Goal: Use online tool/utility: Use online tool/utility

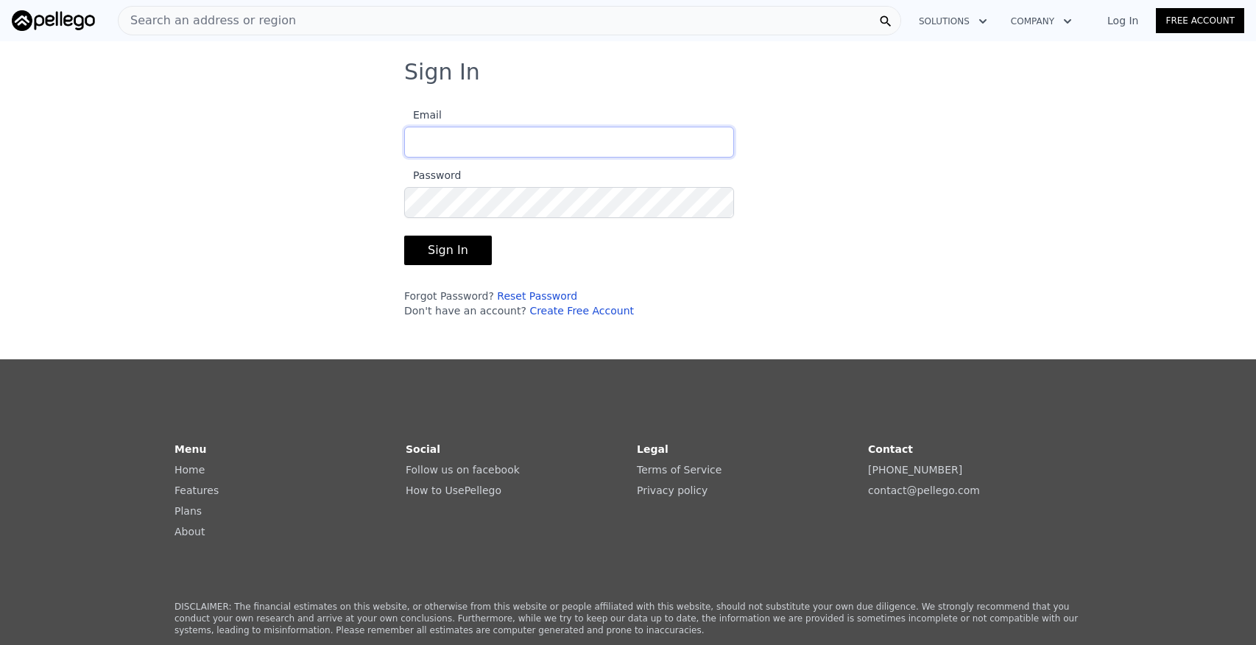
click at [501, 144] on input "Email" at bounding box center [569, 142] width 330 height 31
type input "[PERSON_NAME][EMAIL_ADDRESS][DOMAIN_NAME]"
click at [470, 245] on button "Sign In" at bounding box center [448, 250] width 88 height 29
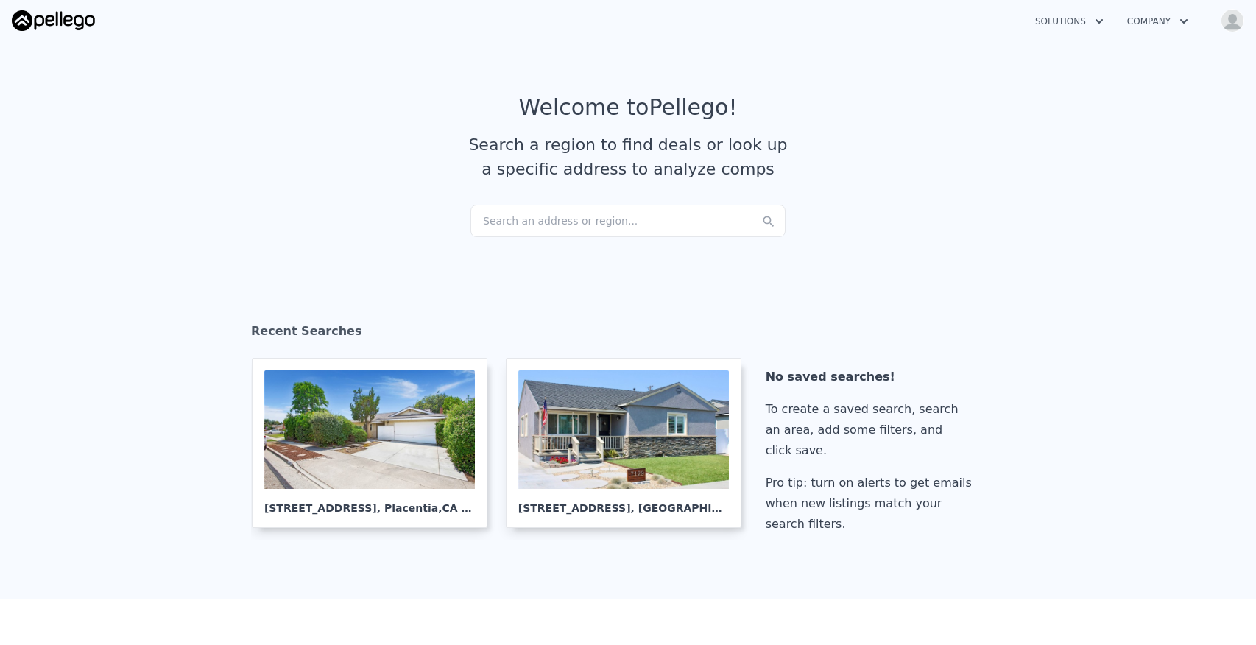
click at [539, 221] on div "Search an address or region..." at bounding box center [627, 221] width 315 height 32
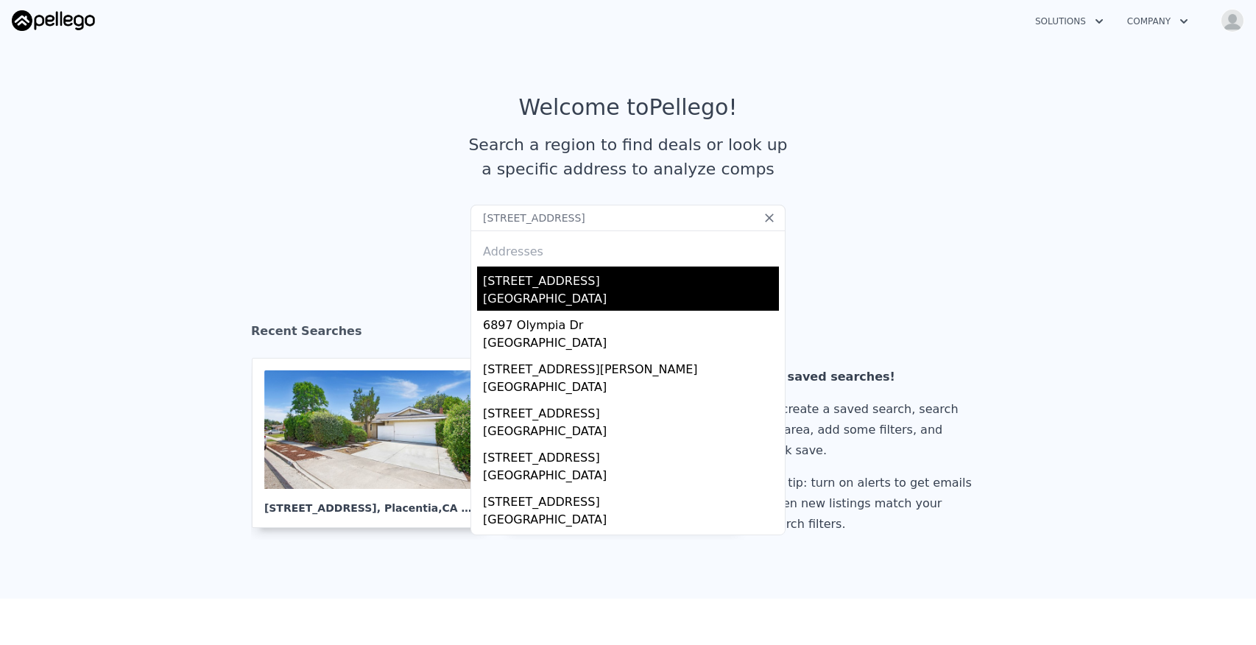
type input "[STREET_ADDRESS]"
click at [590, 292] on div "[GEOGRAPHIC_DATA]" at bounding box center [631, 300] width 296 height 21
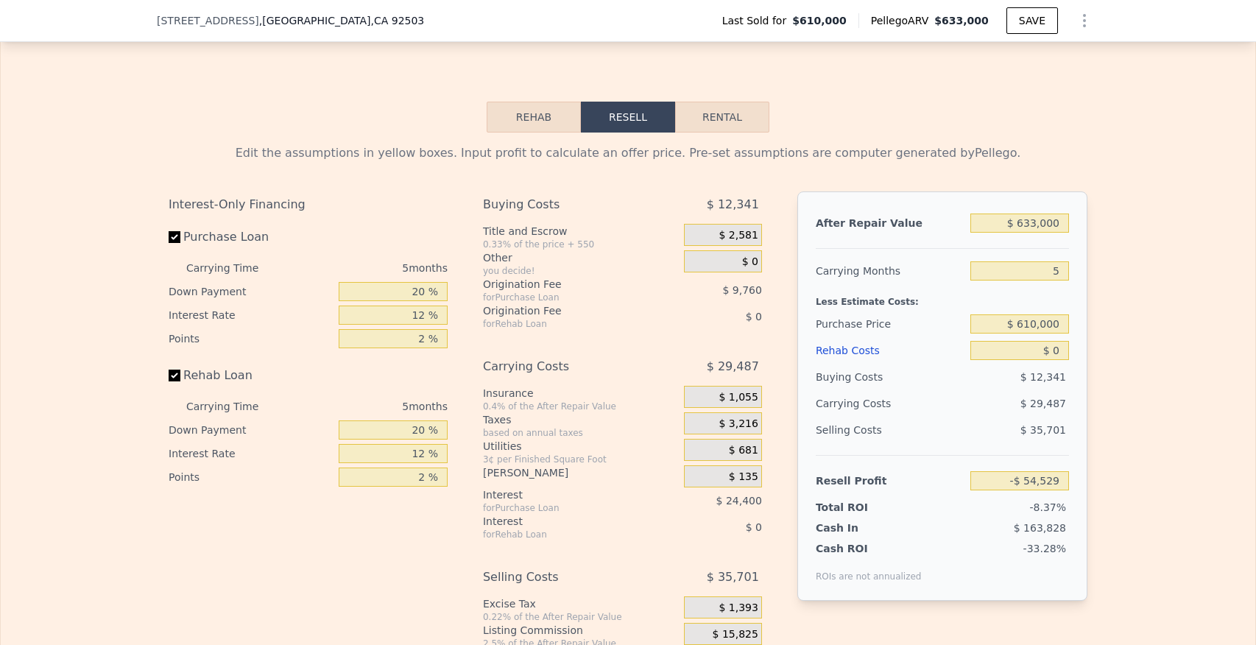
scroll to position [2395, 0]
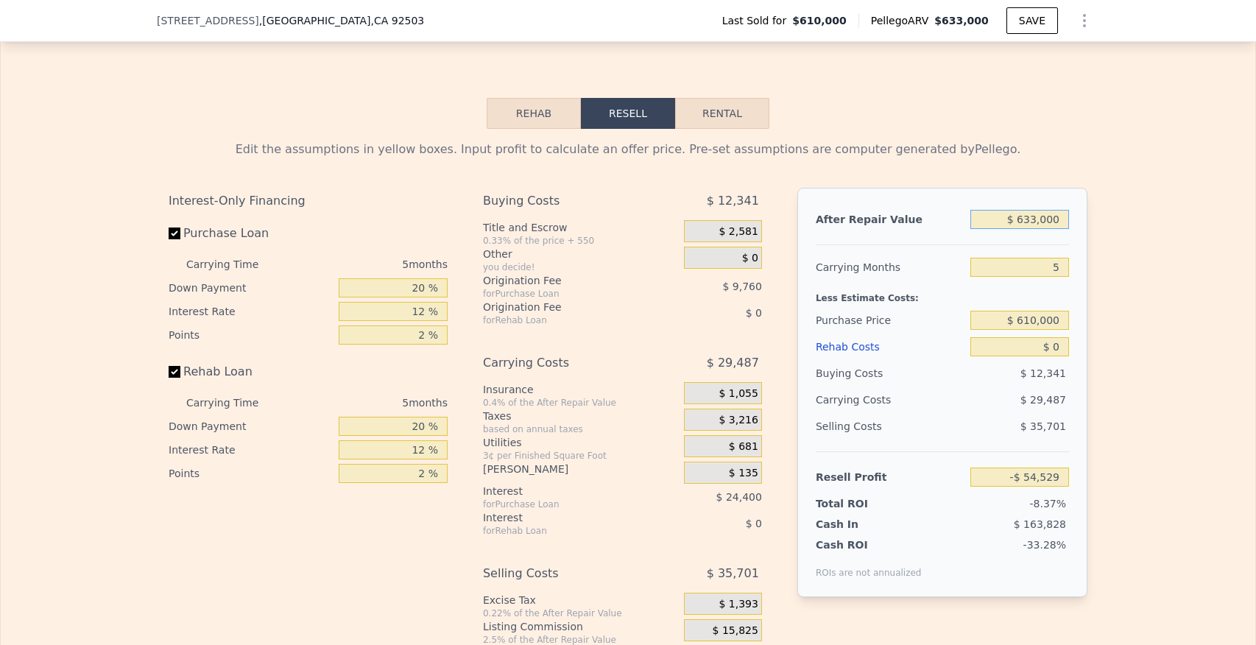
drag, startPoint x: 1025, startPoint y: 193, endPoint x: 1079, endPoint y: 201, distance: 55.1
click at [1079, 201] on div "After Repair Value $ 633,000 Carrying Months 5 Less Estimate Costs: Purchase Pr…" at bounding box center [942, 392] width 290 height 409
type input "$ 65"
type input "-$ 651,262"
type input "$ 650"
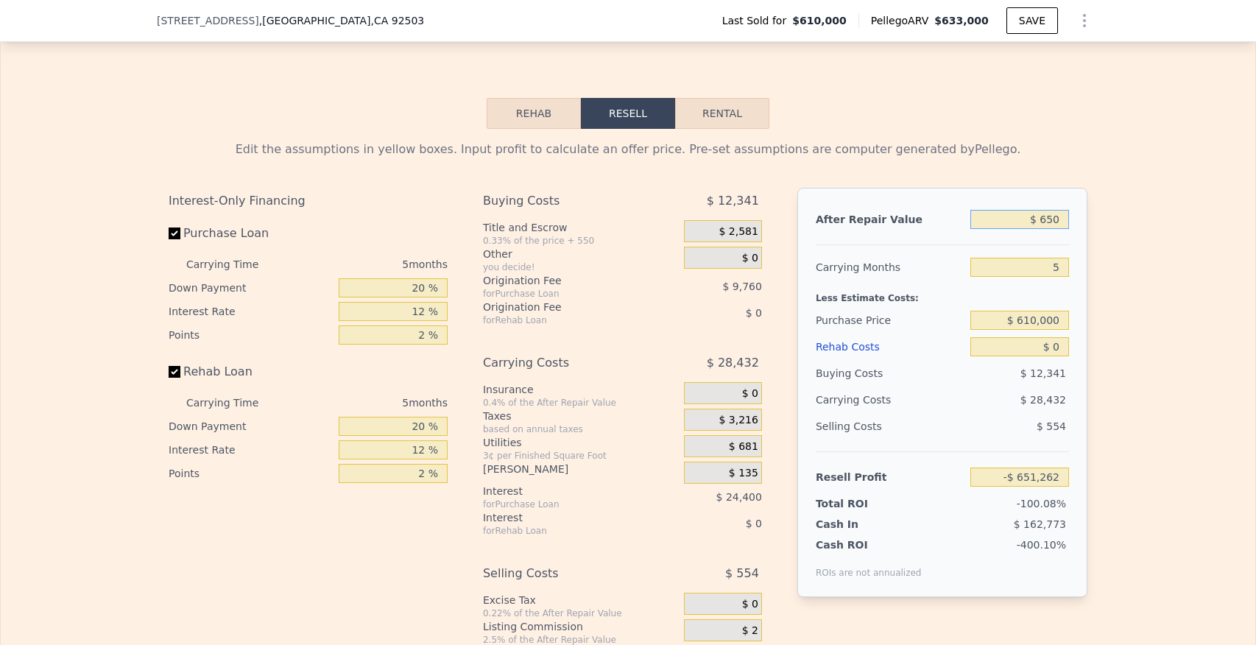
type input "-$ 650,709"
type input "$ 6,500"
type input "-$ 645,196"
type input "$ 65,000"
type input "-$ 590,040"
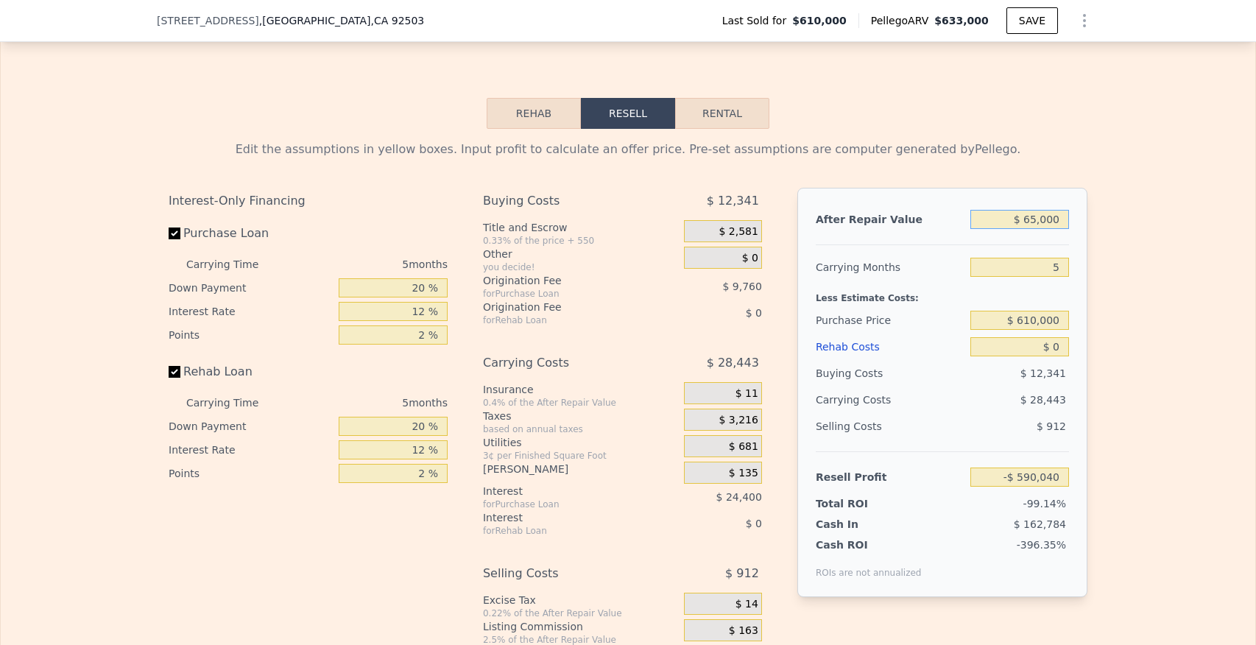
type input "$ 650,000"
type input "-$ 38,501"
click at [1036, 210] on input "$ 650,000" at bounding box center [1019, 219] width 99 height 19
type input "$ 65,000"
type input "-$ 590,040"
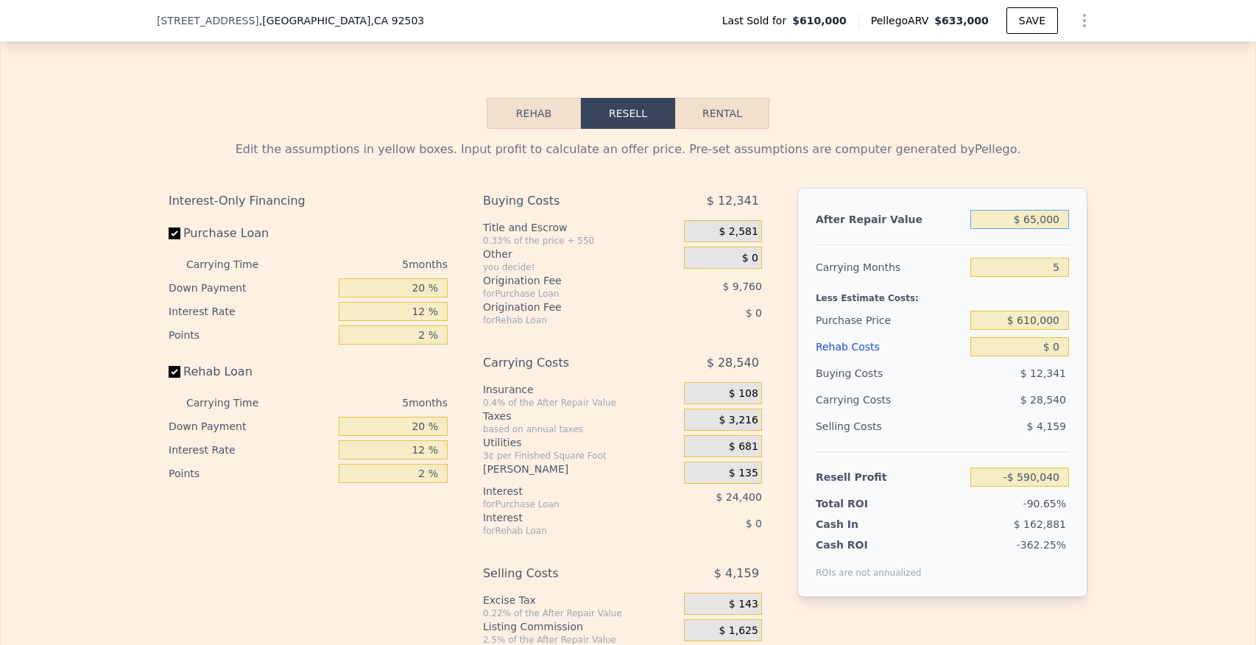
type input "$ 6,000"
type input "-$ 645,666"
type input "$ 64,000"
type input "-$ 590,984"
type input "$ 645,000"
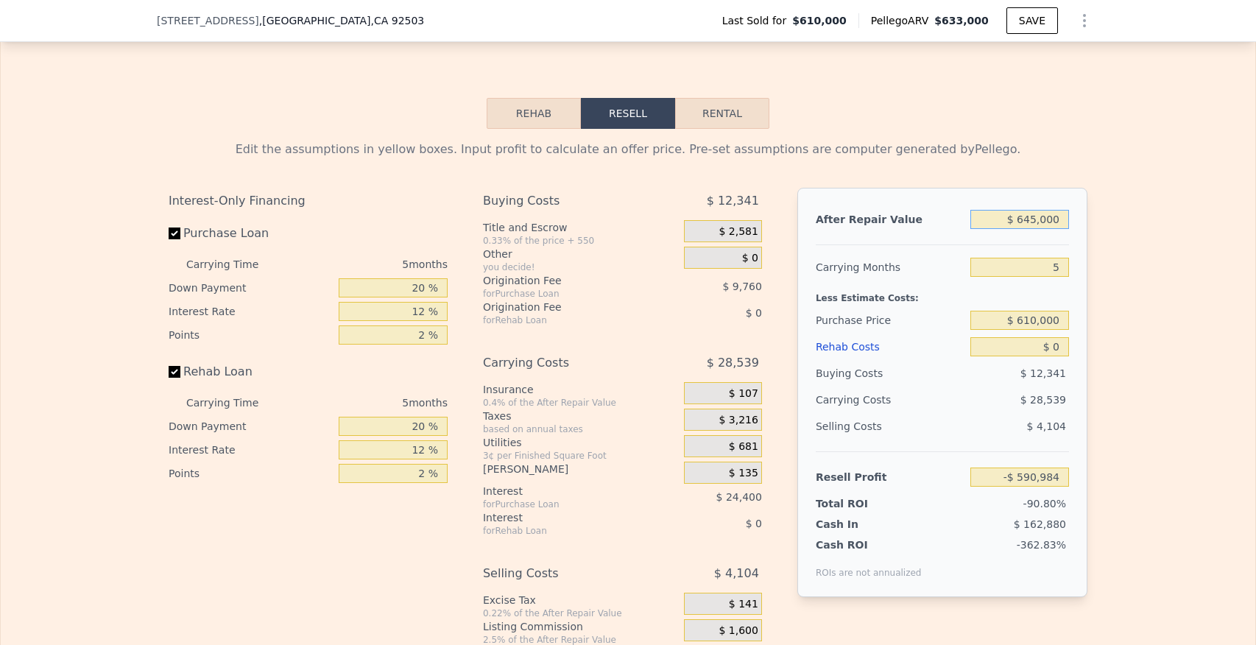
type input "-$ 43,215"
type input "$ 645,000"
drag, startPoint x: 1045, startPoint y: 242, endPoint x: 1080, endPoint y: 242, distance: 34.6
click at [1080, 242] on div "After Repair Value $ 645,000 Carrying Months 5 Less Estimate Costs: Purchase Pr…" at bounding box center [942, 392] width 290 height 409
click at [1021, 311] on input "$ 610,000" at bounding box center [1019, 320] width 99 height 19
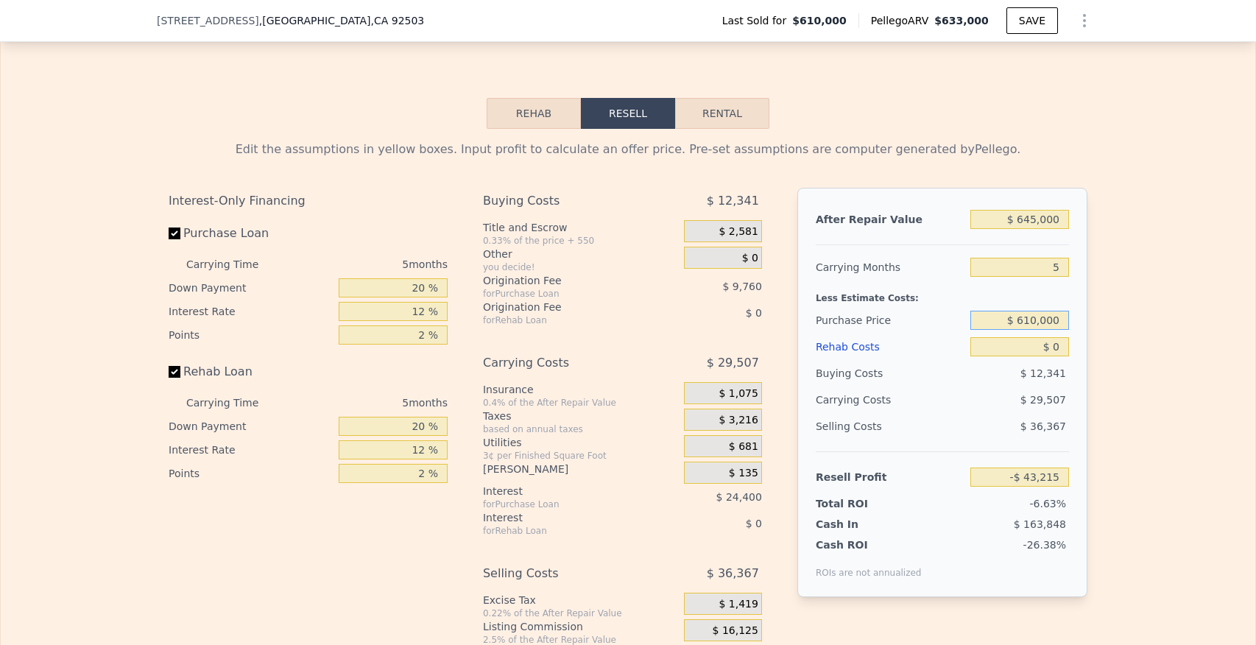
click at [1036, 311] on input "$ 610,000" at bounding box center [1019, 320] width 99 height 19
type input "$ 458,000"
click at [1059, 337] on input "$ 0" at bounding box center [1019, 346] width 99 height 19
type input "$ 117,803"
type input "$ 8"
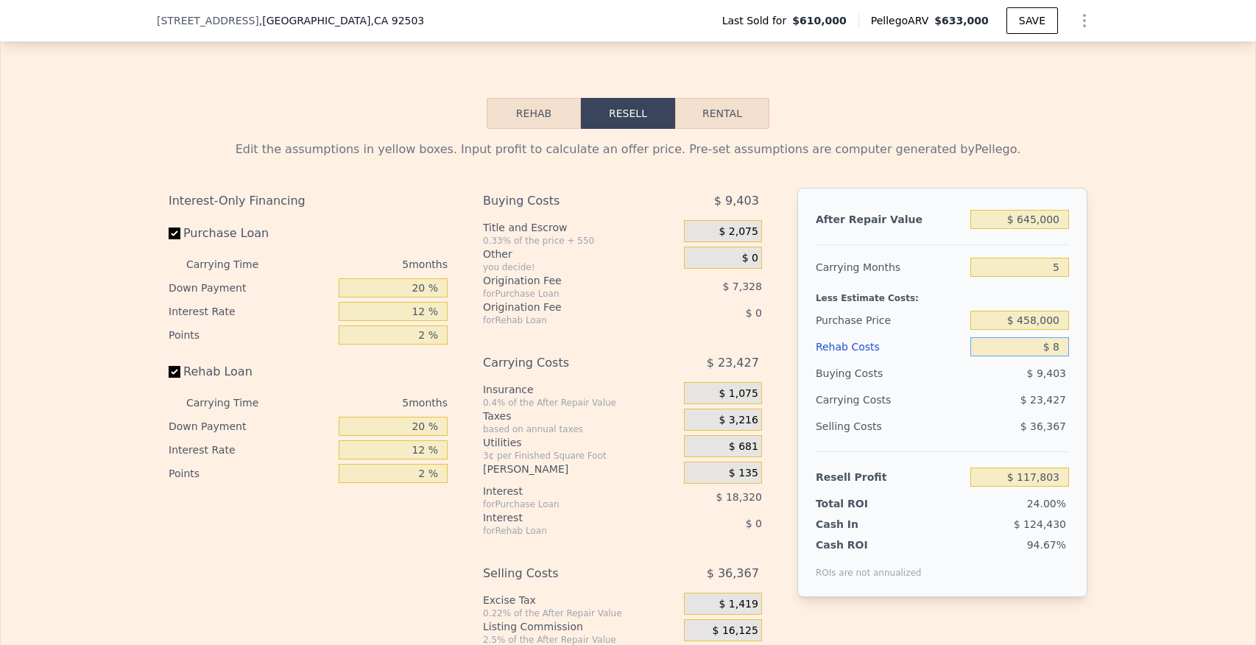
type input "$ 117,795"
type input "$ 87"
type input "$ 117,710"
type input "$ 870"
type input "$ 116,884"
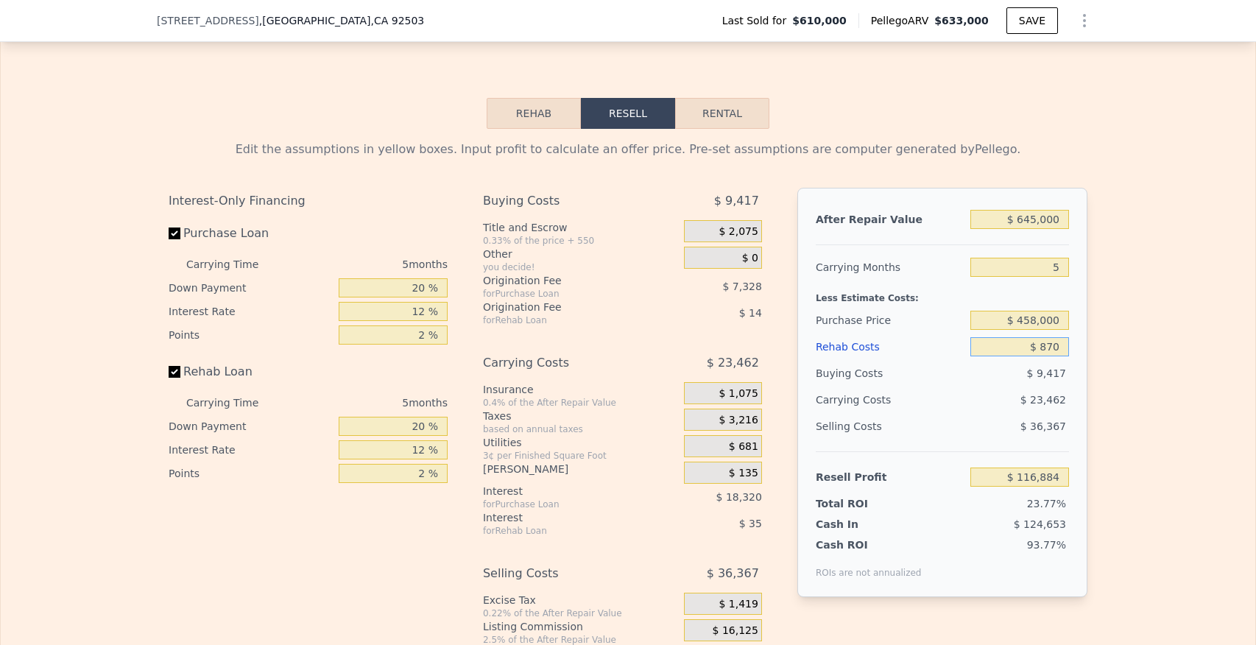
type input "$ 8,700"
type input "$ 108,614"
type input "$ 87,000"
type input "$ 25,931"
type input "$ 87,000"
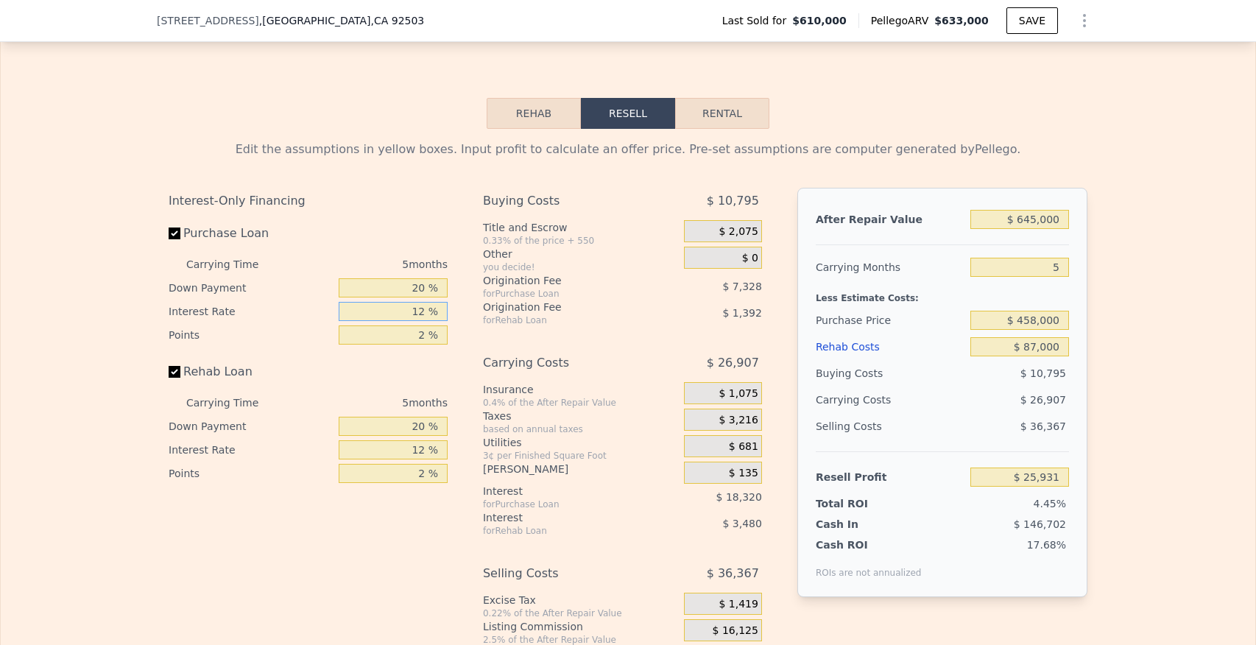
drag, startPoint x: 409, startPoint y: 294, endPoint x: 449, endPoint y: 294, distance: 39.8
click at [449, 294] on div "Interest-Only Financing Purchase Loan Carrying Time 5 months Down Payment 20 % …" at bounding box center [314, 443] width 291 height 511
type input "10 %"
type input "$ 28,986"
type input "10.2 %"
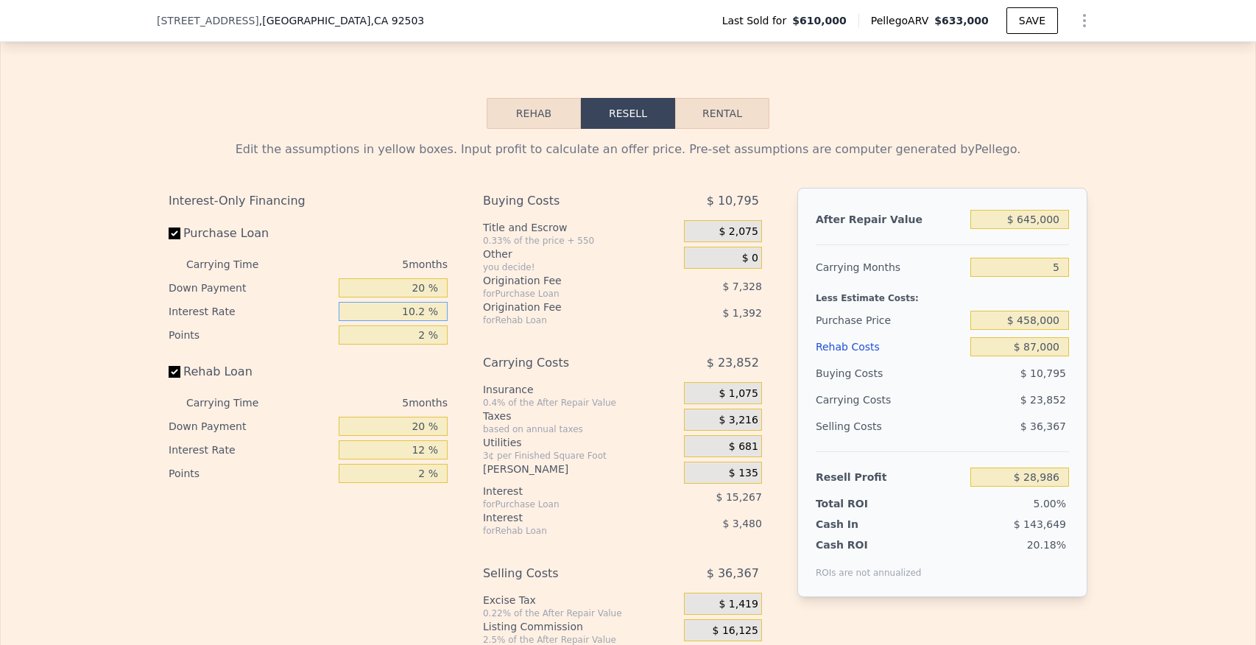
type input "$ 28,681"
type input "10.25 %"
type input "$ 28,601"
type input "10.25 %"
drag, startPoint x: 409, startPoint y: 316, endPoint x: 445, endPoint y: 316, distance: 35.3
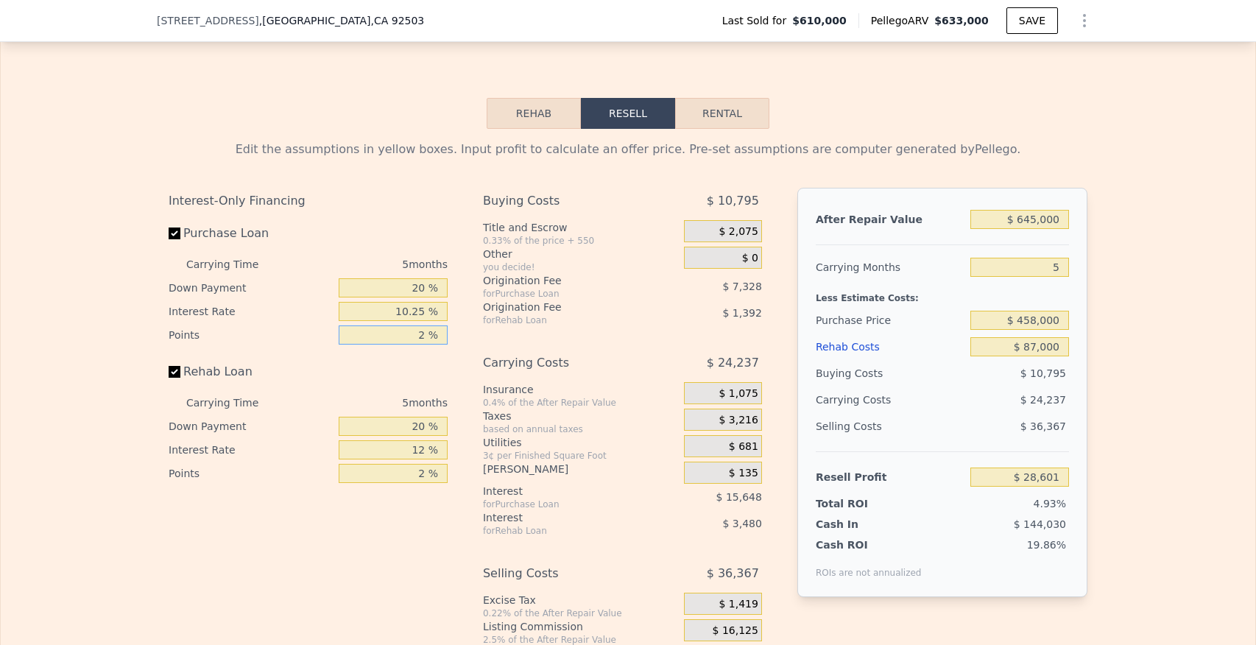
click at [444, 325] on input "2 %" at bounding box center [393, 334] width 109 height 19
type input "1 %"
type input "$ 32,265"
type input "1 %"
drag, startPoint x: 412, startPoint y: 428, endPoint x: 428, endPoint y: 429, distance: 16.2
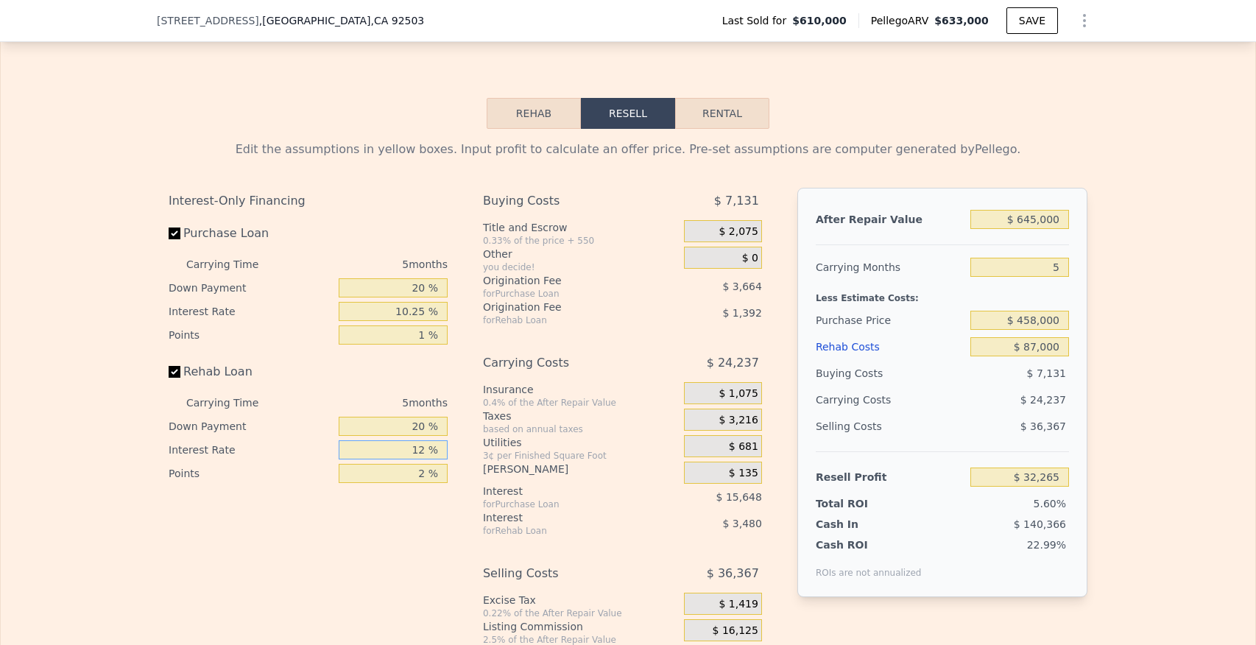
click at [428, 440] on input "12 %" at bounding box center [393, 449] width 109 height 19
type input "1 %"
type input "$ 35,455"
type input "10 %"
type input "$ 32,845"
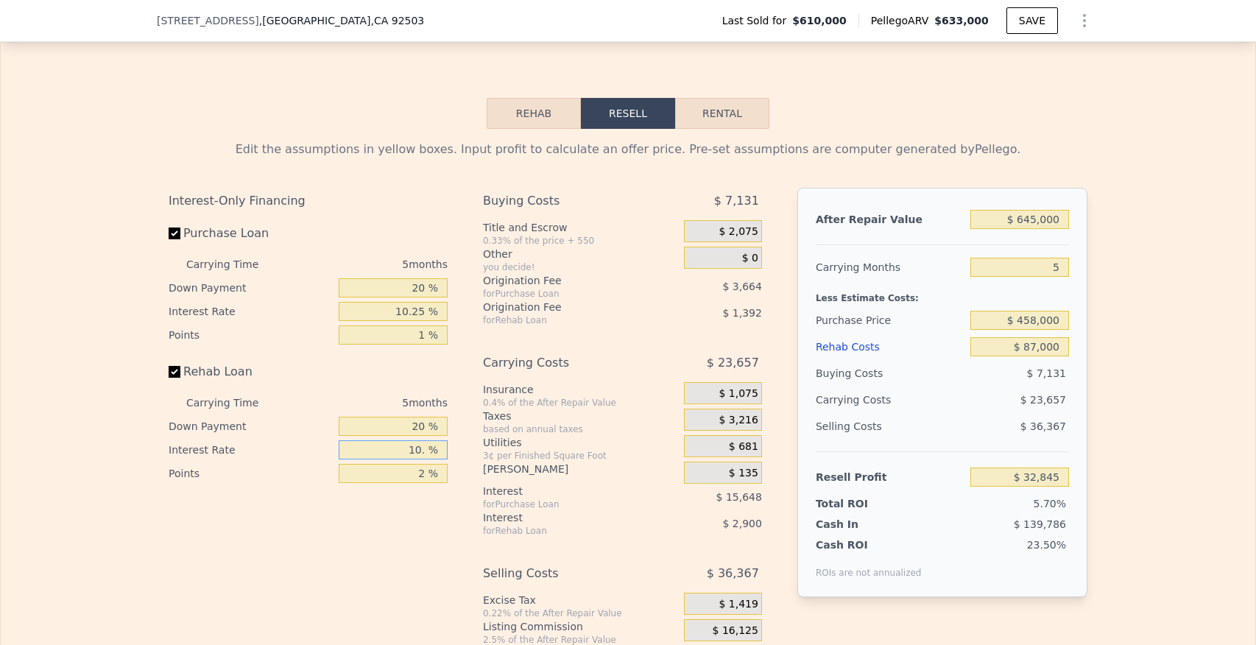
type input "10.2 %"
type input "$ 32,785"
type input "10.25 %"
type input "$ 32,770"
type input "10.25 %"
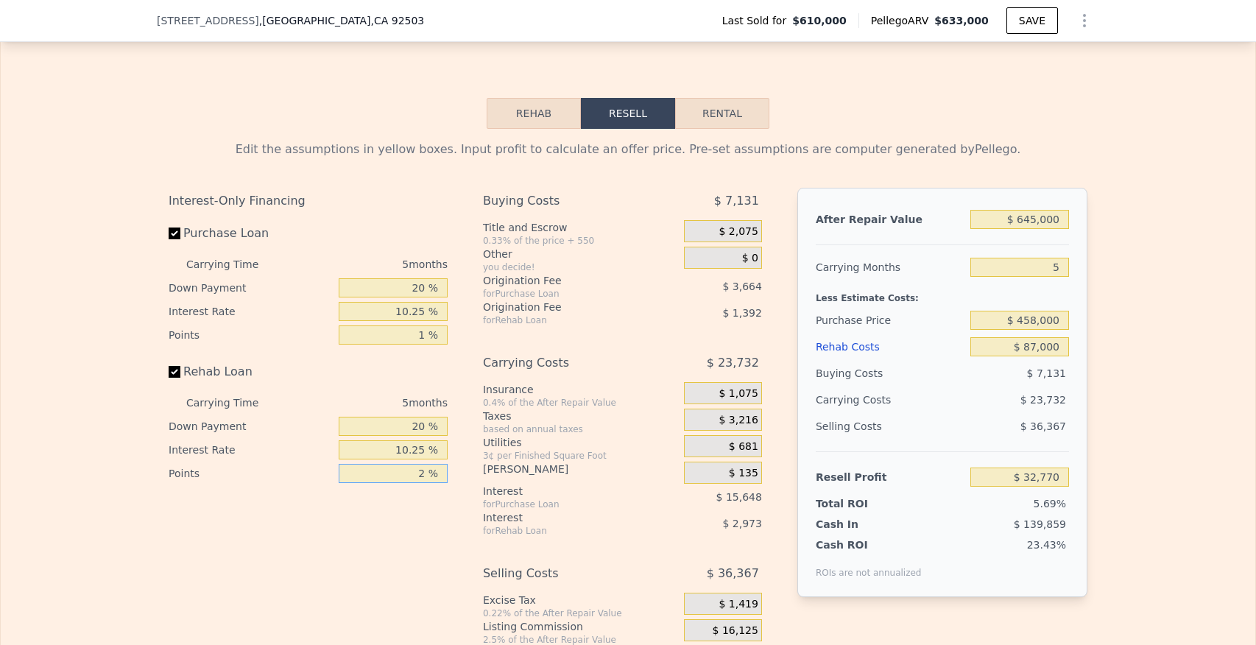
drag, startPoint x: 412, startPoint y: 451, endPoint x: 448, endPoint y: 452, distance: 36.1
click at [447, 464] on input "2 %" at bounding box center [393, 473] width 109 height 19
type input "1 %"
type input "$ 33,466"
type input "1 %"
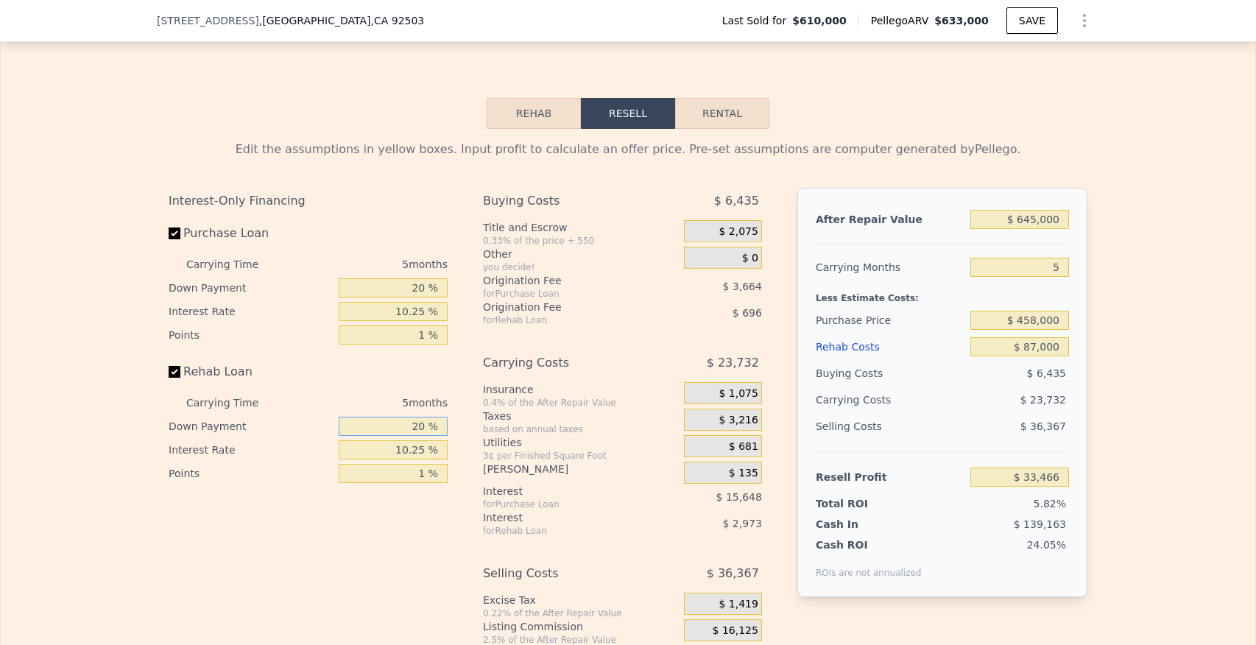
drag, startPoint x: 417, startPoint y: 406, endPoint x: 460, endPoint y: 406, distance: 43.4
click at [460, 406] on div "Interest-Only Financing Purchase Loan Carrying Time 5 months Down Payment 20 % …" at bounding box center [628, 443] width 919 height 511
type input "1 %"
type input "$ 32,596"
type input "10 %"
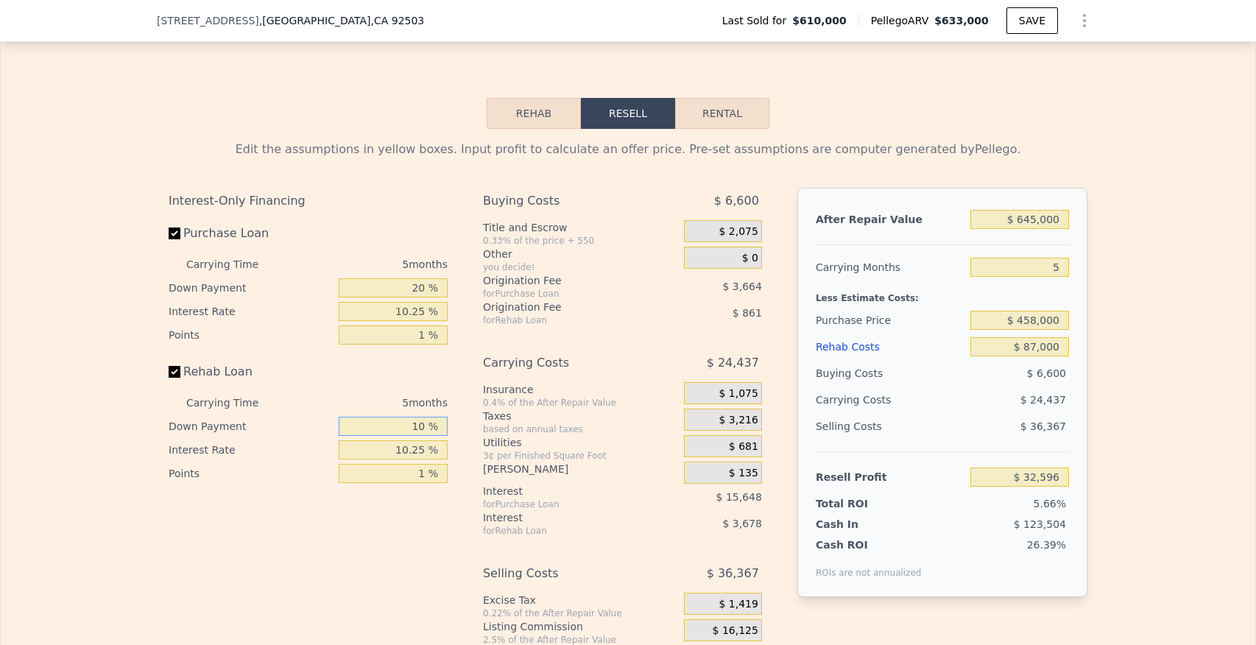
type input "$ 33,009"
type input "10 %"
drag, startPoint x: 405, startPoint y: 263, endPoint x: 470, endPoint y: 263, distance: 64.8
click at [470, 263] on div "Interest-Only Financing Purchase Loan Carrying Time 5 months Down Payment 20 % …" at bounding box center [628, 443] width 919 height 511
type input "10 %"
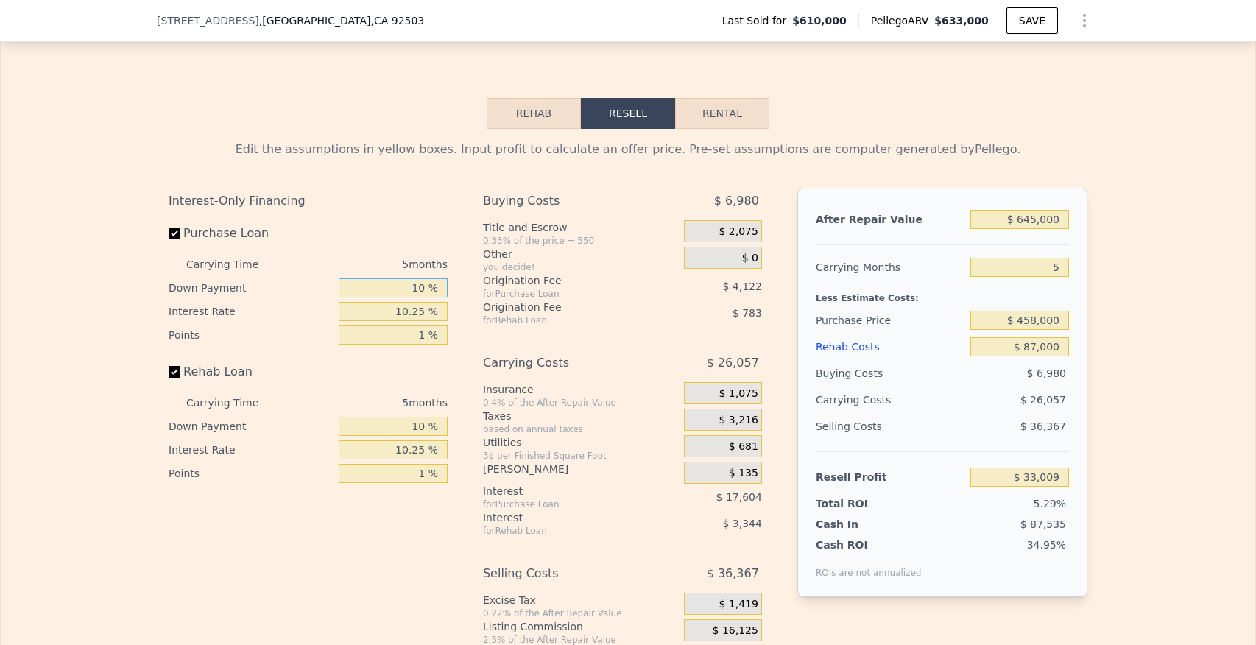
type input "$ 30,596"
type input "10 %"
click at [734, 247] on div "$ 0" at bounding box center [723, 258] width 78 height 22
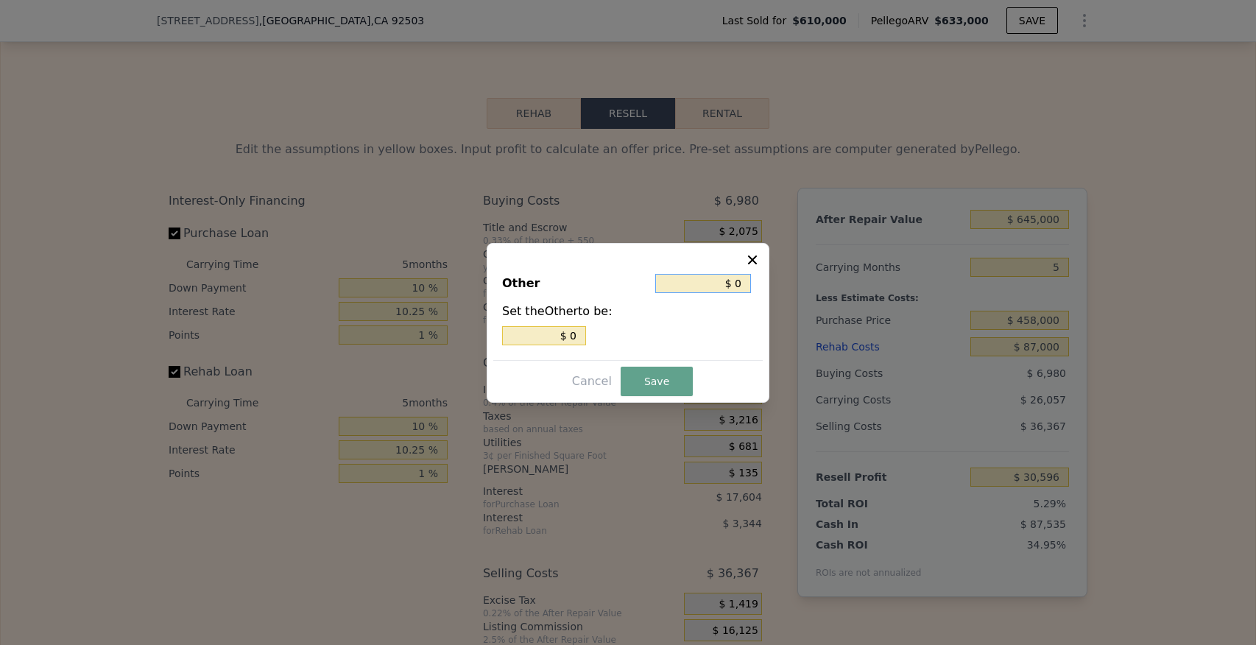
click at [742, 285] on input "$ 0" at bounding box center [703, 283] width 96 height 19
type input "$ 3"
type input "$ 30"
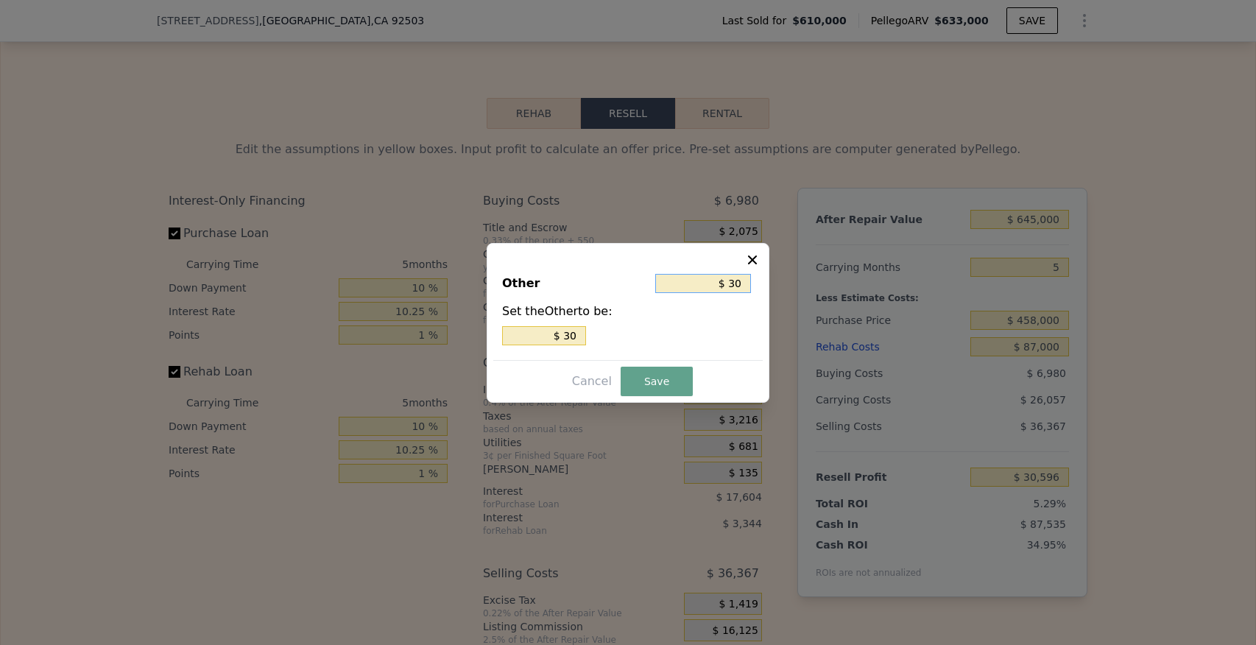
type input "$ 300"
type input "$ 3,000"
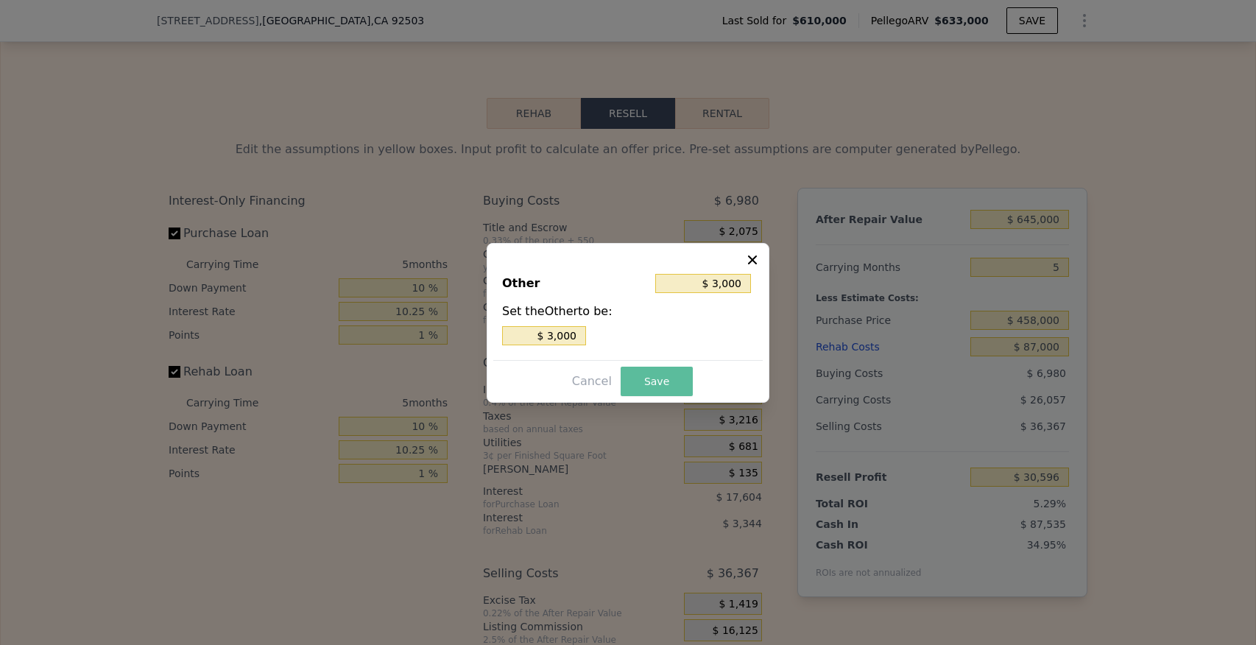
click at [653, 378] on button "Save" at bounding box center [657, 381] width 72 height 29
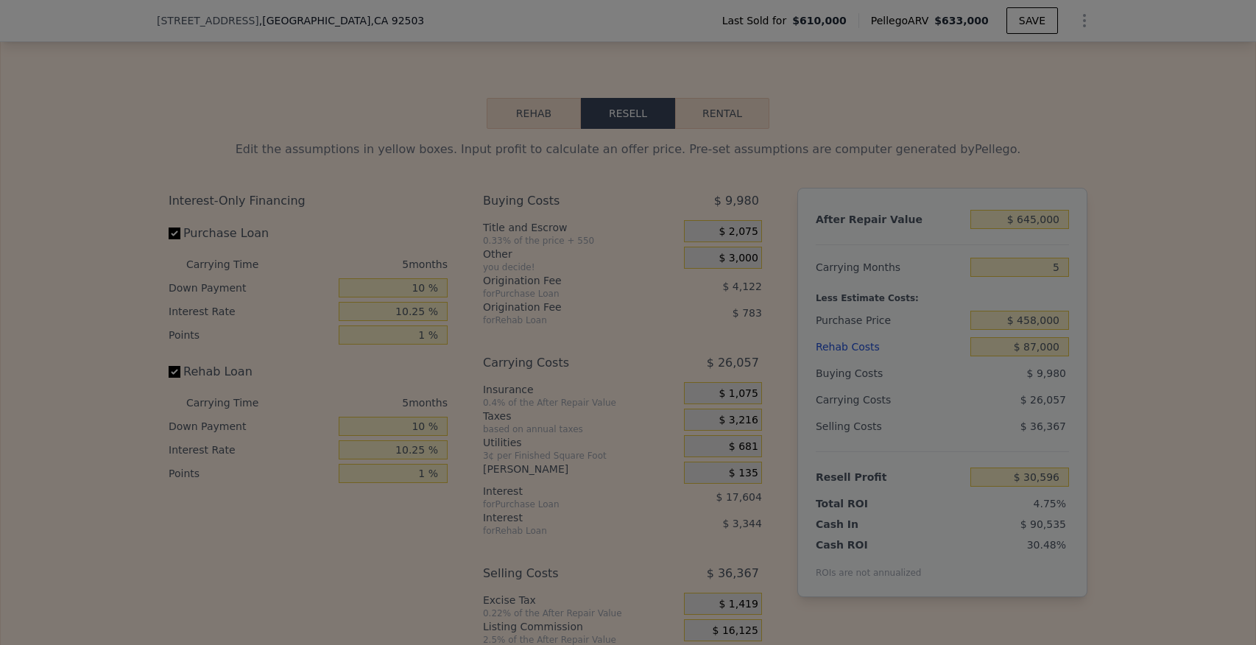
type input "$ 27,596"
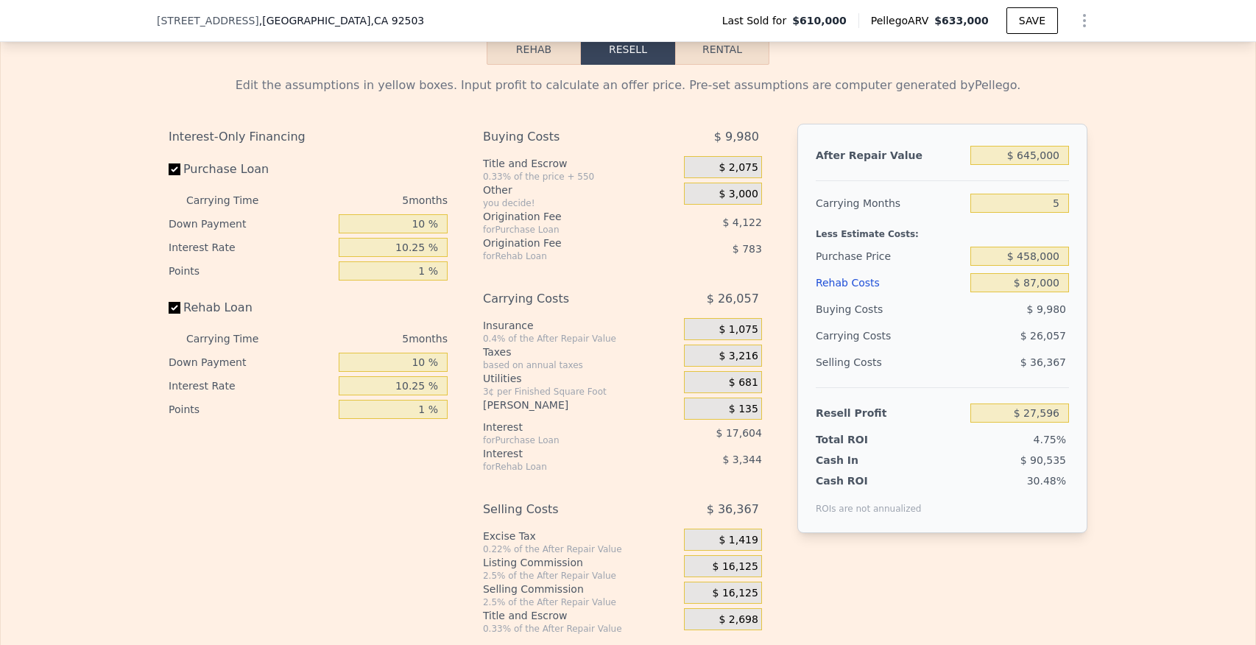
scroll to position [2500, 0]
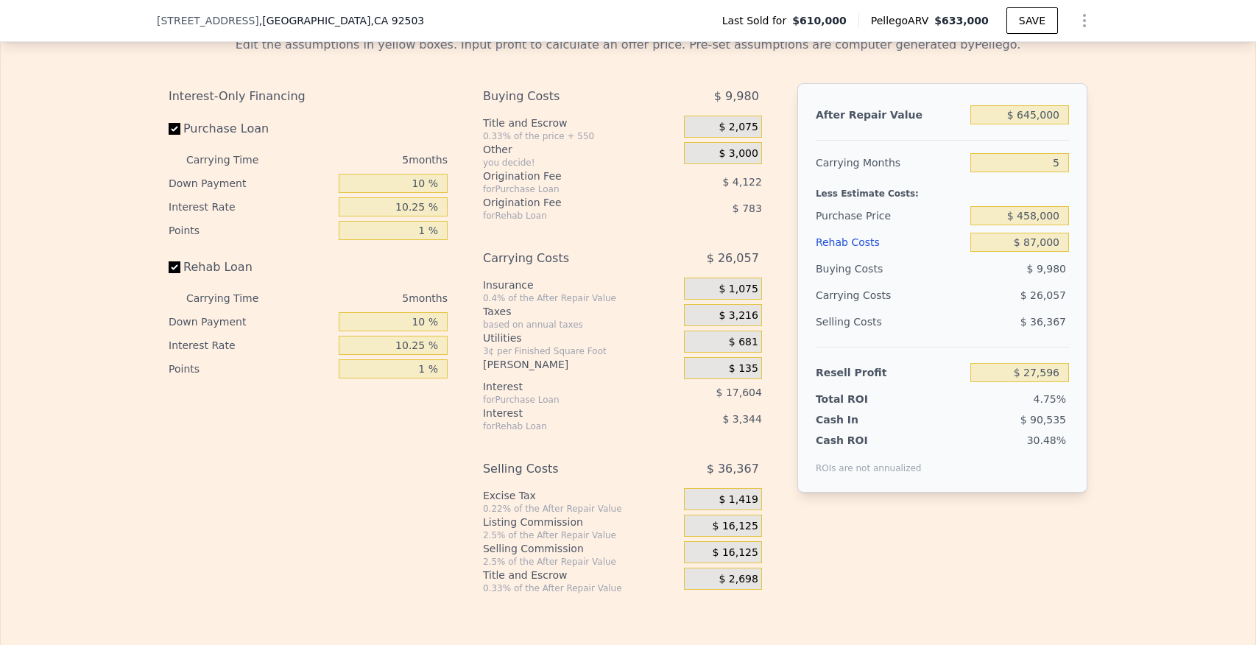
click at [705, 515] on div "$ 16,125" at bounding box center [723, 526] width 78 height 22
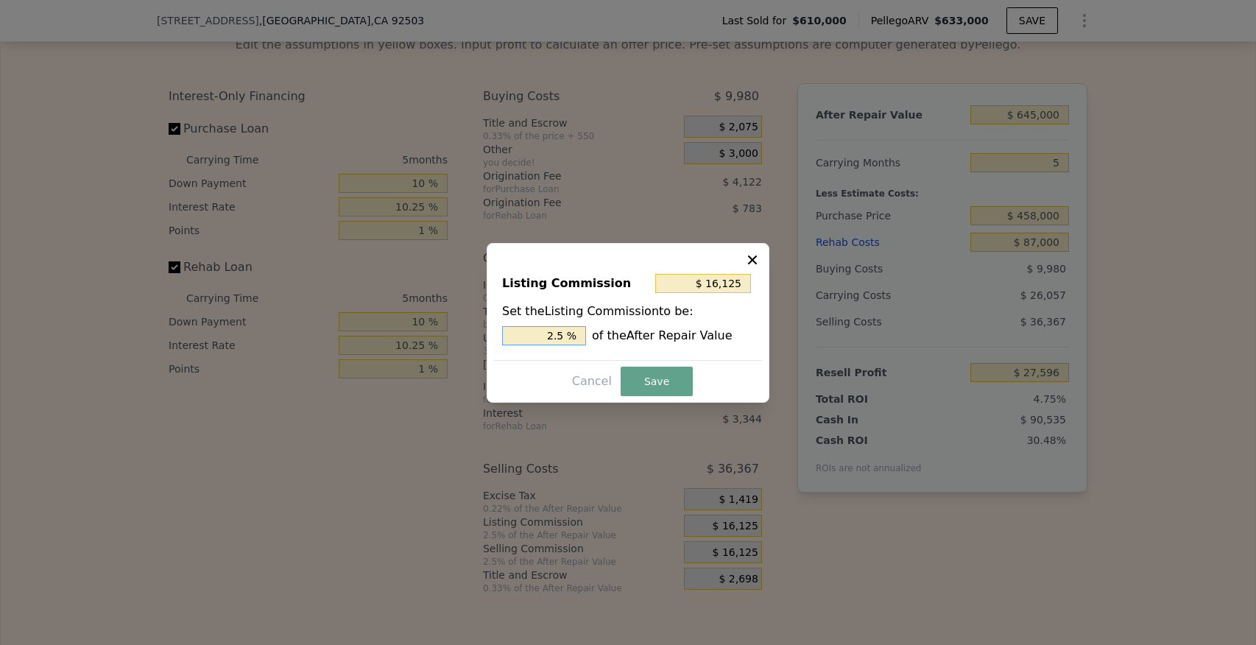
drag, startPoint x: 543, startPoint y: 336, endPoint x: 573, endPoint y: 336, distance: 29.4
click at [573, 336] on input "2.5 %" at bounding box center [544, 335] width 84 height 19
type input "$ 0"
type input "0 %"
click at [643, 386] on button "Save" at bounding box center [657, 381] width 72 height 29
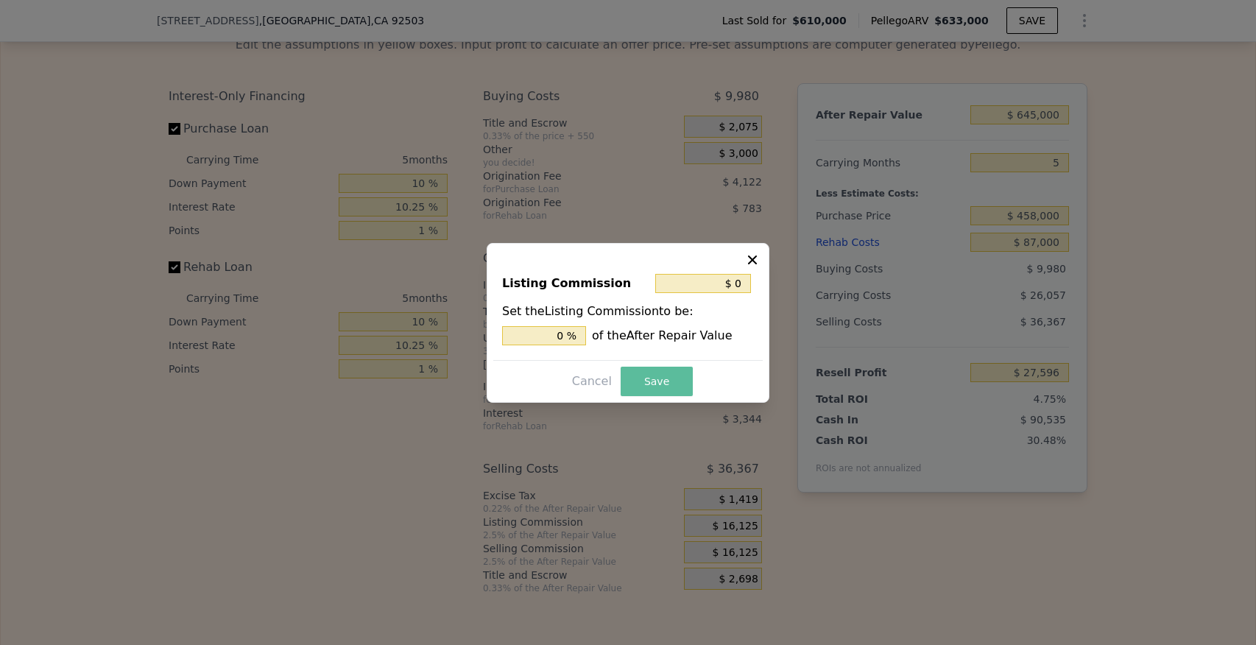
type input "$ 43,721"
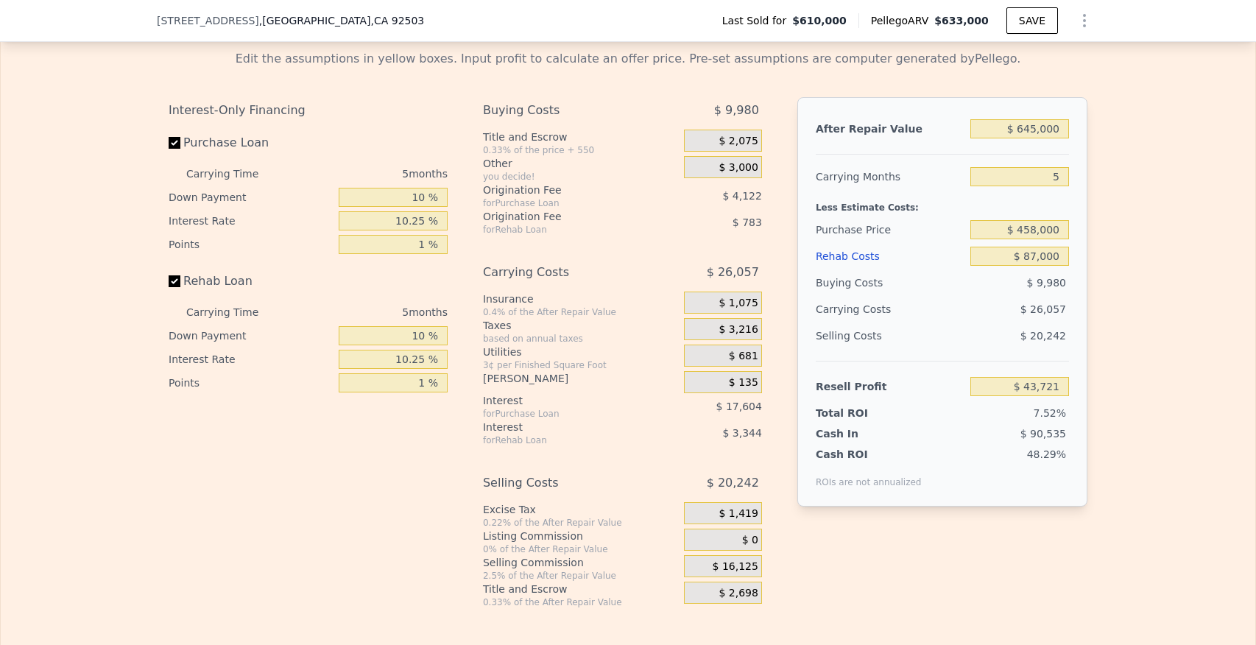
scroll to position [2481, 0]
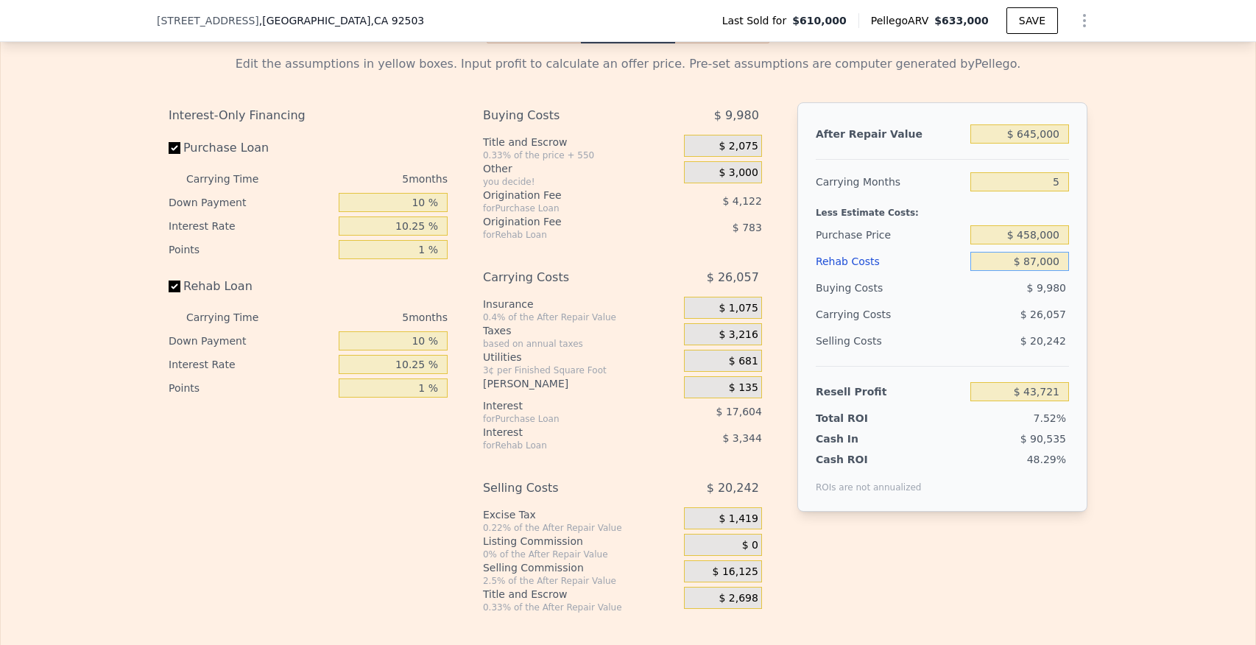
click at [1036, 252] on input "$ 87,000" at bounding box center [1019, 261] width 99 height 19
type input "$ 8,000"
type input "$ 126,472"
type input "$ 85,000"
type input "$ 45,819"
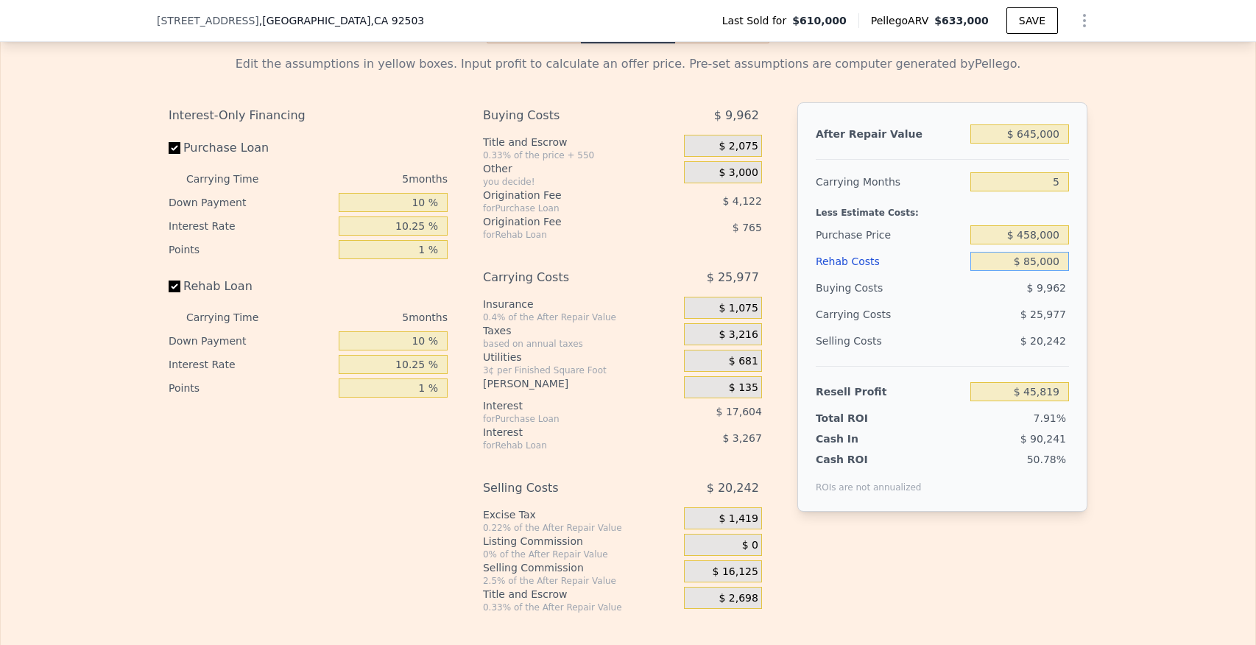
type input "$ 85,000"
click at [1078, 255] on div "After Repair Value $ 645,000 Carrying Months 5 Less Estimate Costs: Purchase Pr…" at bounding box center [942, 306] width 290 height 409
drag, startPoint x: 1056, startPoint y: 158, endPoint x: 1064, endPoint y: 160, distance: 9.1
click at [1064, 172] on input "5" at bounding box center [1019, 181] width 99 height 19
type input "4"
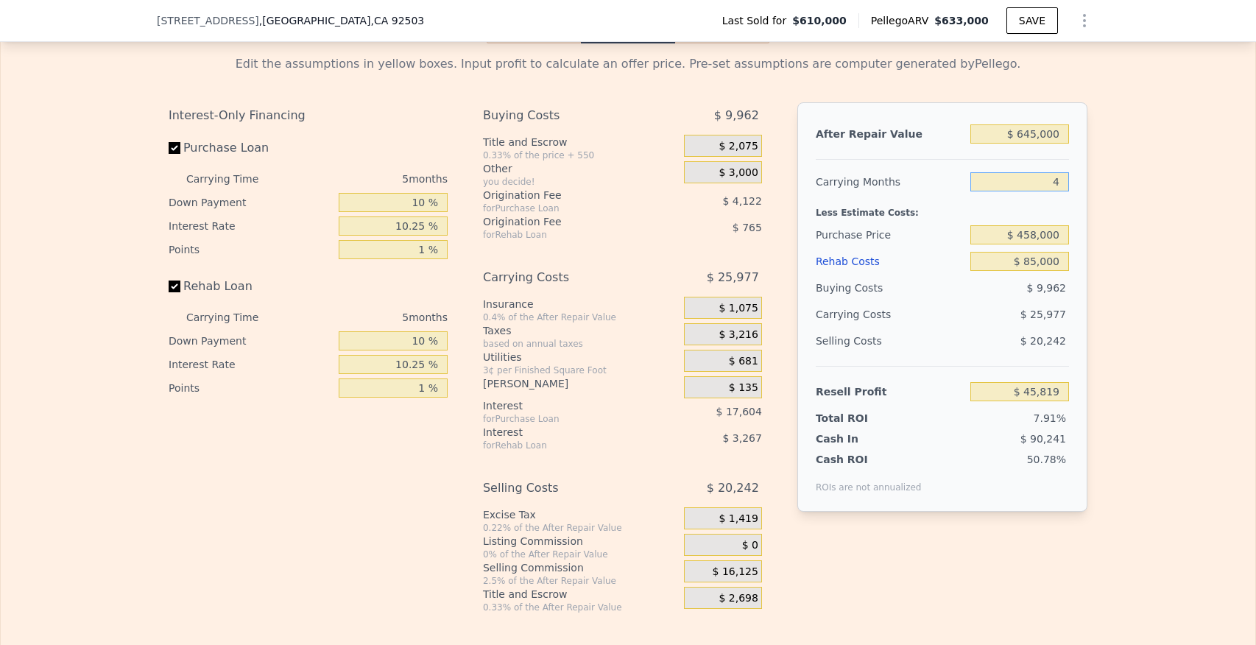
type input "$ 51,014"
type input "4"
click at [1069, 179] on div "After Repair Value $ 645,000 Carrying Months 4 Less Estimate Costs: Purchase Pr…" at bounding box center [942, 306] width 290 height 409
